Goal: Task Accomplishment & Management: Manage account settings

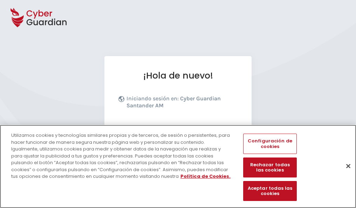
scroll to position [86, 0]
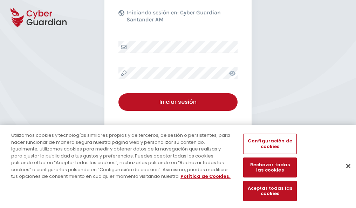
click at [345, 173] on button "Cerrar" at bounding box center [347, 165] width 15 height 15
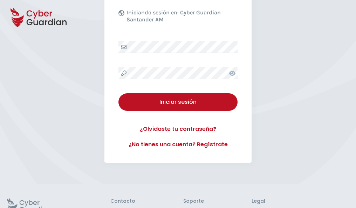
scroll to position [136, 0]
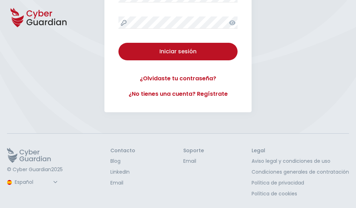
click at [118, 43] on button "Iniciar sesión" at bounding box center [177, 52] width 119 height 18
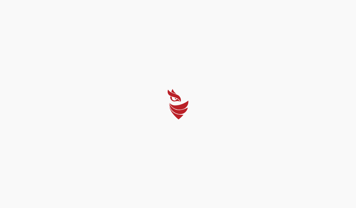
scroll to position [0, 0]
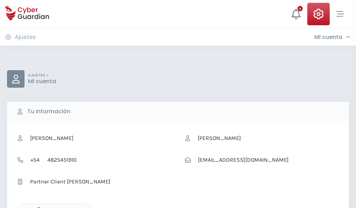
click at [37, 207] on icon "button" at bounding box center [37, 210] width 6 height 6
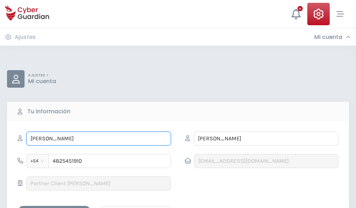
click at [98, 138] on input "HUMBERTO" at bounding box center [98, 138] width 145 height 14
type input "H"
type input "Sarita"
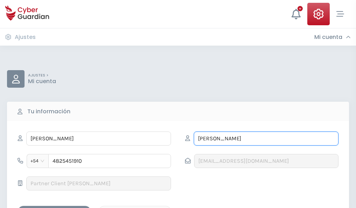
click at [266, 138] on input "ARROYO" at bounding box center [266, 138] width 145 height 14
type input "A"
type input "Villar"
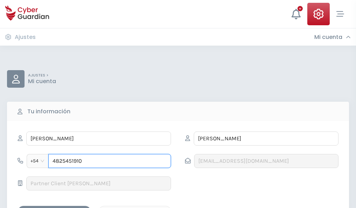
click at [110, 161] on input "4825451910" at bounding box center [109, 161] width 123 height 14
type input "4"
type input "4978192740"
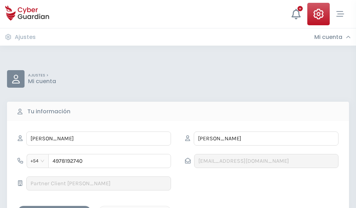
click at [54, 207] on div "Guardar cambios" at bounding box center [54, 211] width 63 height 9
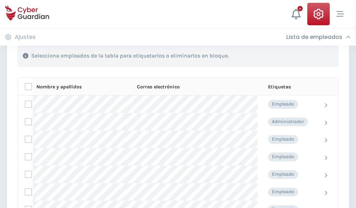
scroll to position [300, 0]
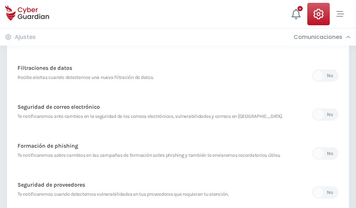
scroll to position [369, 0]
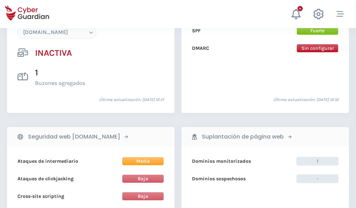
scroll to position [659, 0]
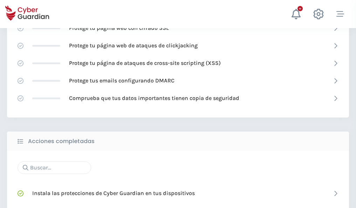
scroll to position [467, 0]
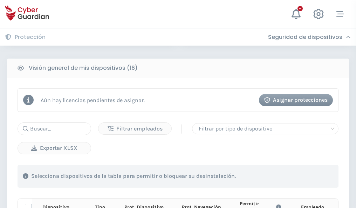
scroll to position [619, 0]
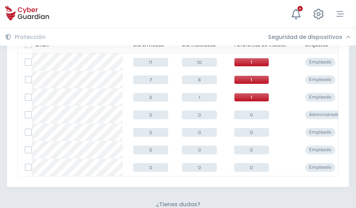
scroll to position [308, 0]
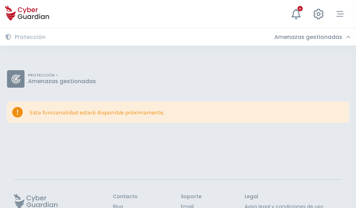
scroll to position [46, 0]
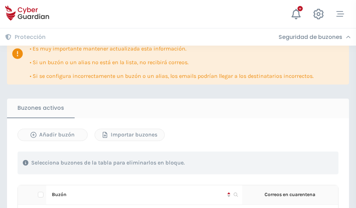
scroll to position [412, 0]
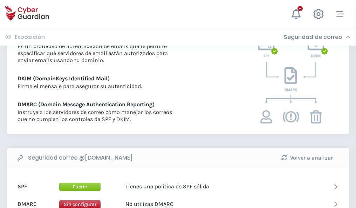
scroll to position [378, 0]
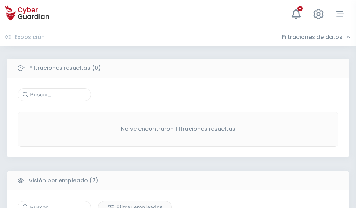
scroll to position [579, 0]
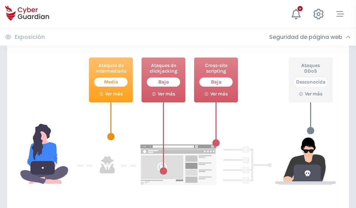
scroll to position [381, 0]
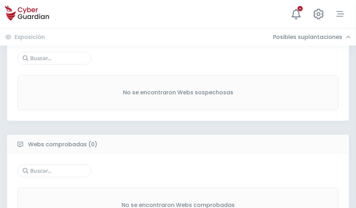
scroll to position [366, 0]
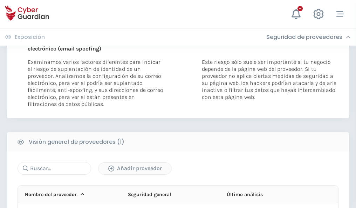
scroll to position [364, 0]
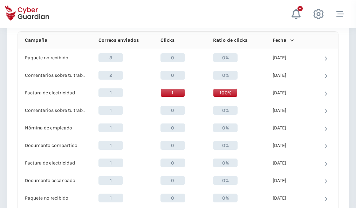
scroll to position [628, 0]
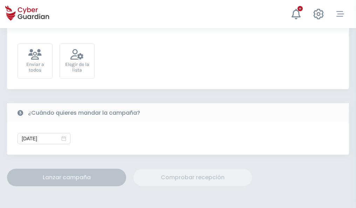
scroll to position [256, 0]
